Goal: Task Accomplishment & Management: Use online tool/utility

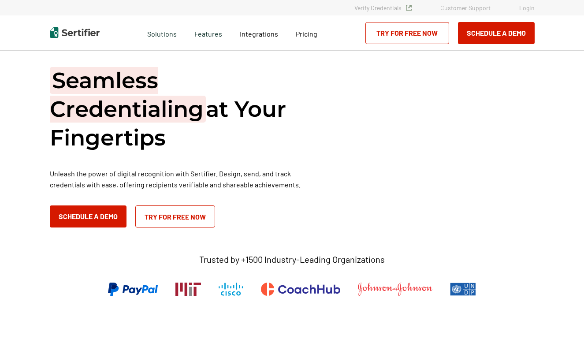
click at [526, 7] on link "Login" at bounding box center [526, 7] width 15 height 7
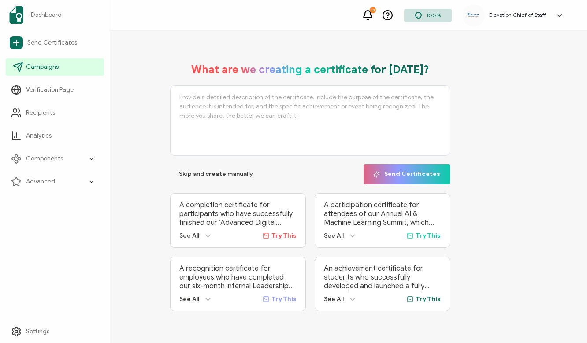
click at [26, 70] on link "Campaigns" at bounding box center [55, 67] width 98 height 18
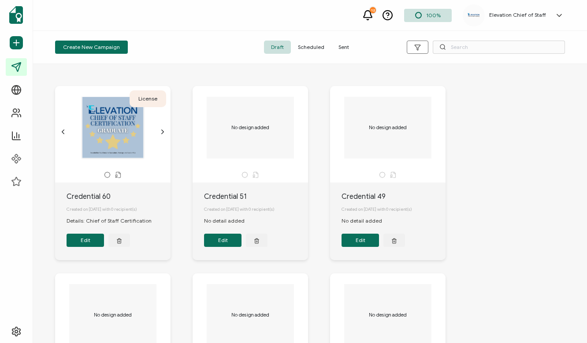
click at [344, 52] on span "Sent" at bounding box center [344, 47] width 25 height 13
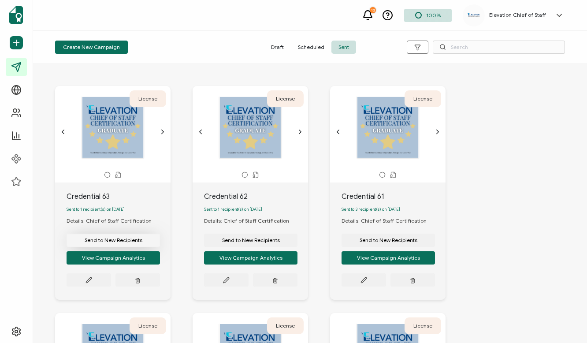
click at [126, 243] on span "Send to New Recipients" at bounding box center [114, 240] width 58 height 5
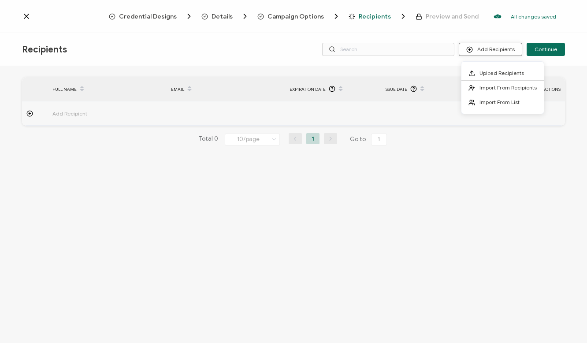
click at [477, 52] on button "Add Recipients" at bounding box center [490, 49] width 63 height 13
click at [493, 74] on span "Upload Recipients" at bounding box center [502, 73] width 45 height 7
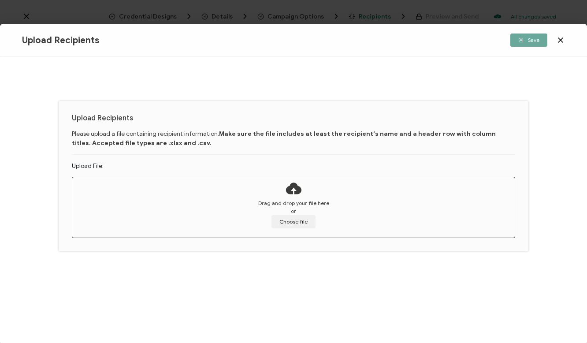
click at [561, 37] on icon at bounding box center [560, 40] width 9 height 9
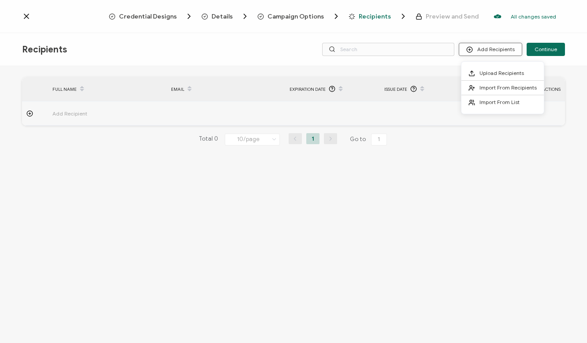
click at [493, 48] on button "Add Recipients" at bounding box center [490, 49] width 63 height 13
click at [502, 90] on span "Import From Recipients" at bounding box center [508, 87] width 57 height 7
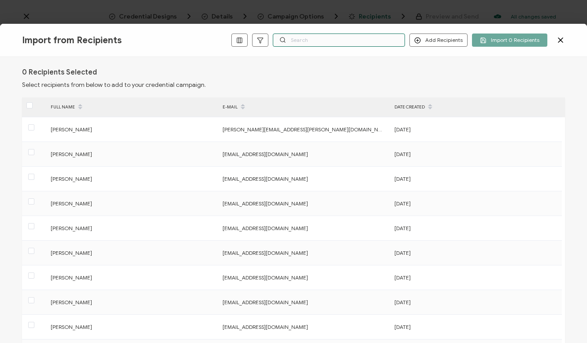
click at [362, 41] on input "text" at bounding box center [339, 40] width 132 height 13
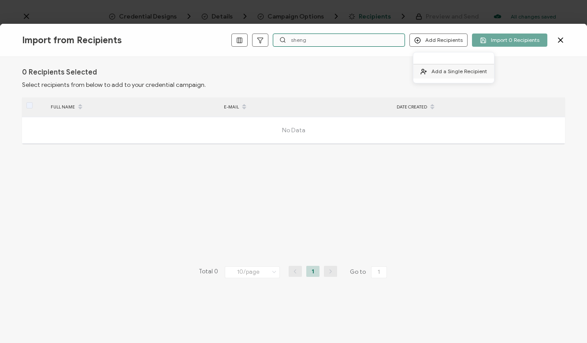
type input "sheng"
click at [456, 70] on span "Add a Single Recipient" at bounding box center [460, 71] width 56 height 7
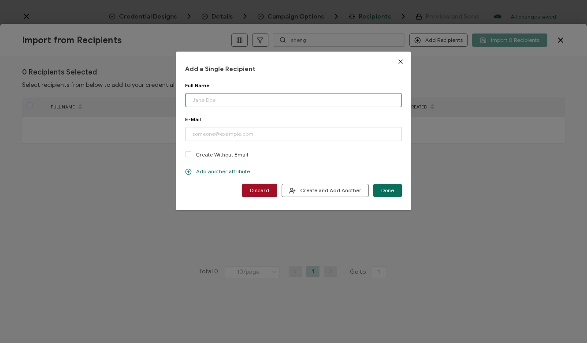
click at [250, 103] on input "dialog" at bounding box center [293, 100] width 217 height 14
type input "[PERSON_NAME]"
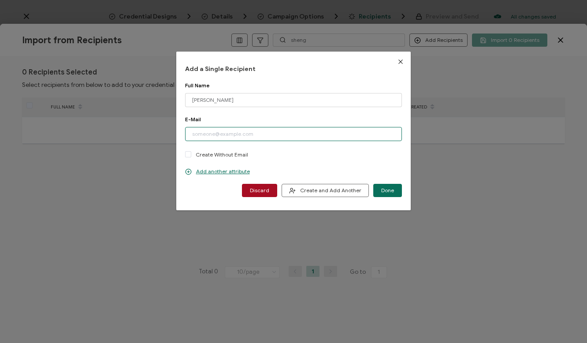
click at [229, 136] on input "dialog" at bounding box center [293, 134] width 217 height 14
type input "[EMAIL_ADDRESS][DOMAIN_NAME]"
click at [330, 191] on span "Create and Add Another" at bounding box center [325, 190] width 72 height 7
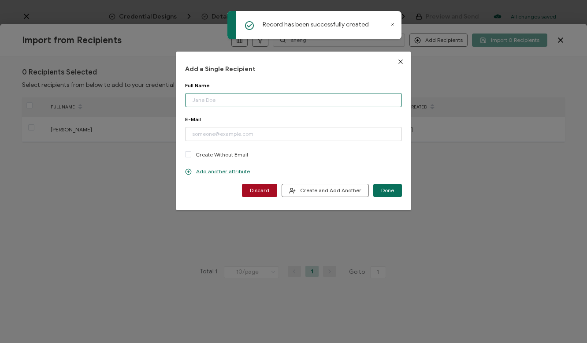
click at [283, 99] on input "dialog" at bounding box center [293, 100] width 217 height 14
type input "[PERSON_NAME]"
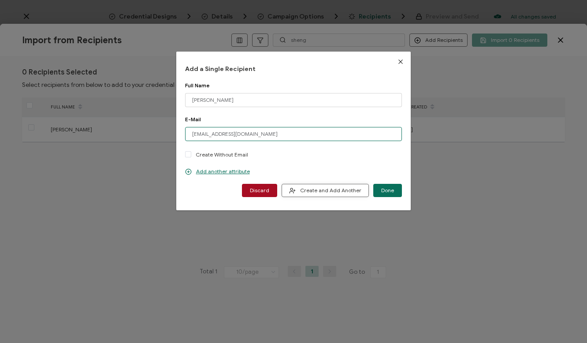
type input "[EMAIL_ADDRESS][DOMAIN_NAME]"
click at [331, 190] on span "Create and Add Another" at bounding box center [325, 190] width 72 height 7
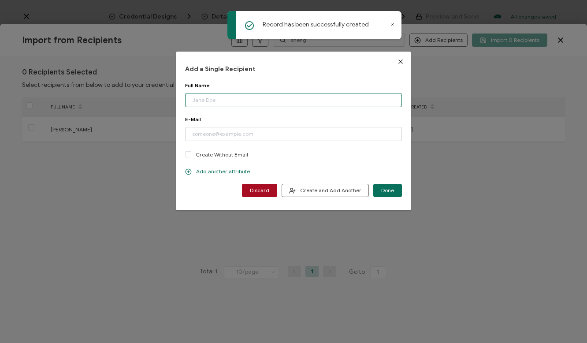
click at [263, 100] on input "dialog" at bounding box center [293, 100] width 217 height 14
click at [193, 101] on input "[PERSON_NAME]" at bounding box center [293, 100] width 217 height 14
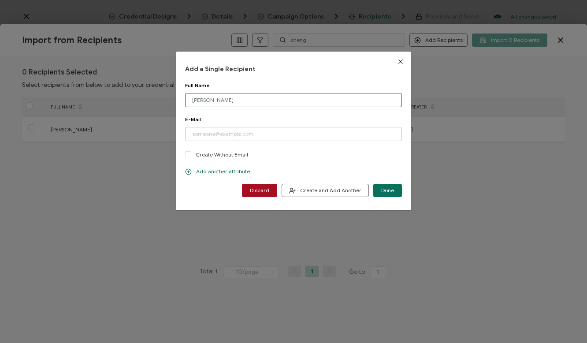
type input "[PERSON_NAME]"
click at [207, 135] on input "dialog" at bounding box center [293, 134] width 217 height 14
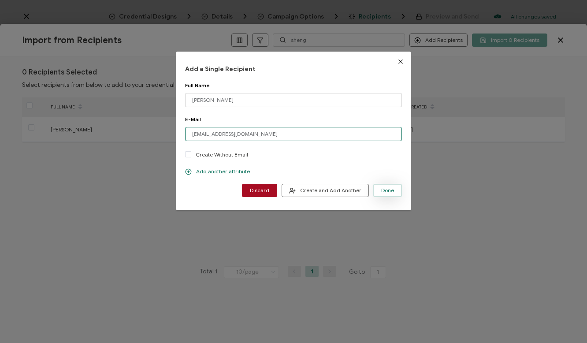
type input "[EMAIL_ADDRESS][DOMAIN_NAME]"
click at [377, 189] on button "Done" at bounding box center [387, 190] width 29 height 13
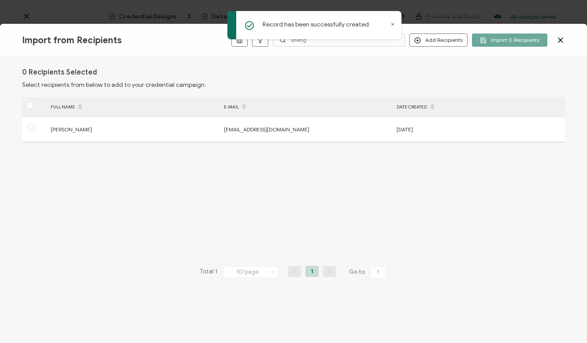
click at [390, 23] on div "Record has been successfully created" at bounding box center [315, 25] width 174 height 28
click at [396, 22] on div "Record has been successfully created" at bounding box center [315, 25] width 174 height 28
click at [392, 23] on icon at bounding box center [393, 24] width 2 height 2
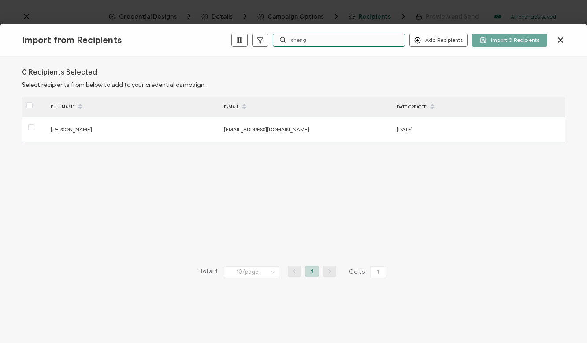
click at [344, 37] on input "sheng" at bounding box center [339, 40] width 132 height 13
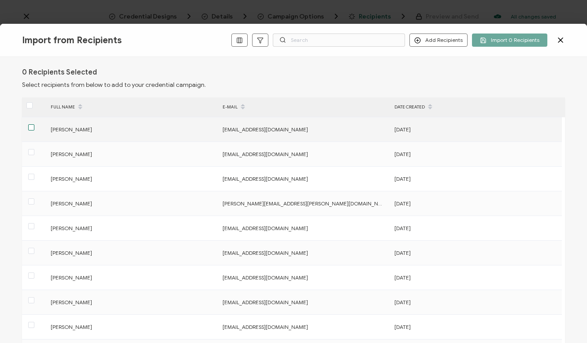
click at [30, 127] on span at bounding box center [31, 127] width 6 height 6
click at [34, 124] on input "checkbox" at bounding box center [34, 124] width 0 height 0
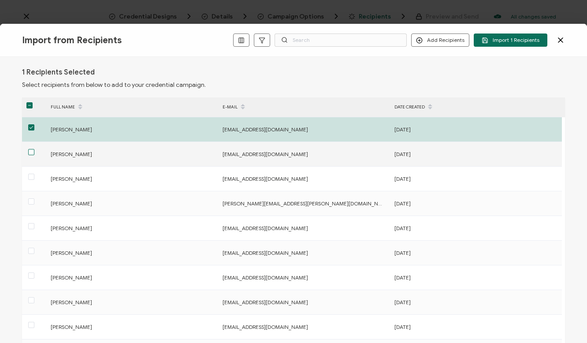
click at [30, 152] on span at bounding box center [31, 152] width 6 height 6
click at [34, 149] on input "checkbox" at bounding box center [34, 149] width 0 height 0
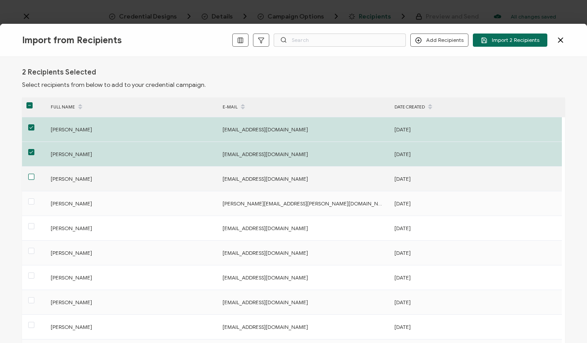
click at [31, 179] on span at bounding box center [31, 177] width 6 height 6
click at [34, 174] on input "checkbox" at bounding box center [34, 174] width 0 height 0
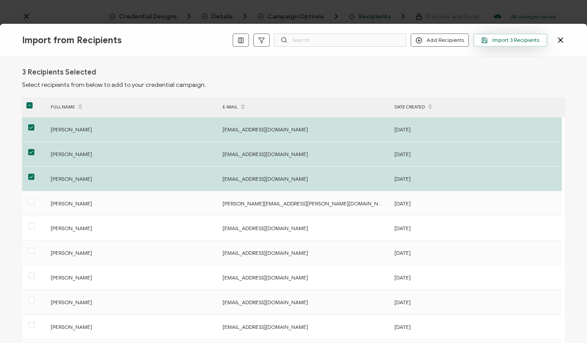
click at [516, 44] on button "Import 3 Recipients" at bounding box center [511, 40] width 74 height 13
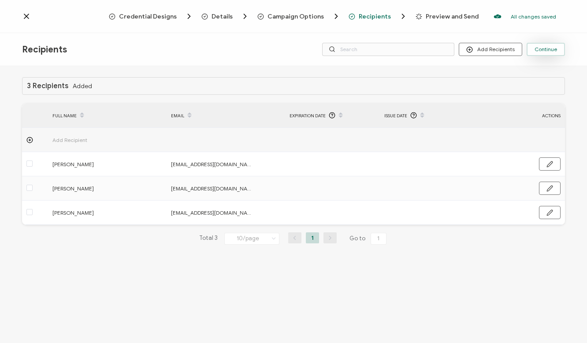
click at [552, 53] on button "Continue" at bounding box center [546, 49] width 38 height 13
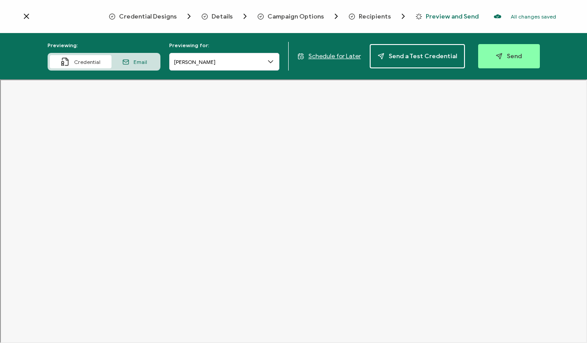
click at [272, 62] on icon at bounding box center [270, 61] width 9 height 9
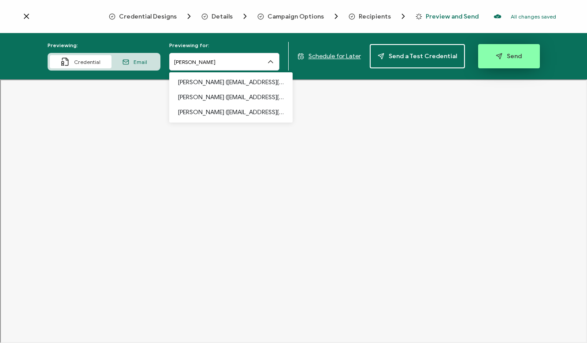
click at [517, 55] on button "Send" at bounding box center [509, 56] width 62 height 24
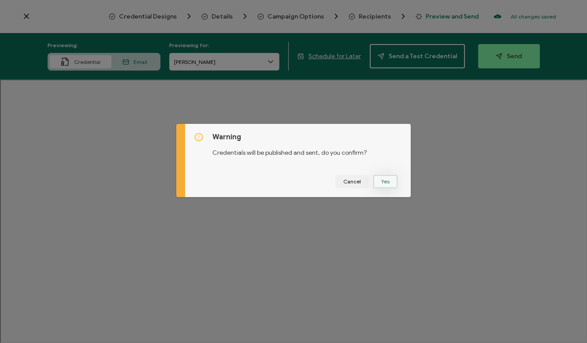
click at [386, 182] on button "Yes" at bounding box center [385, 181] width 24 height 13
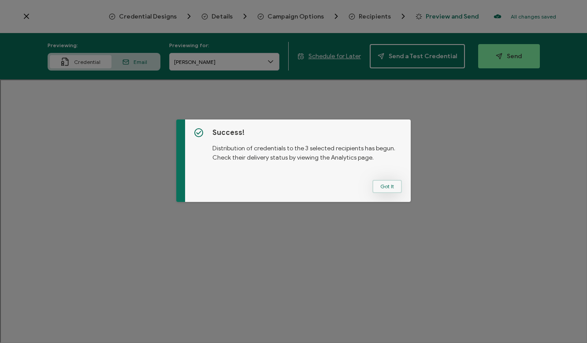
click at [384, 187] on button "Got It" at bounding box center [388, 186] width 30 height 13
